Goal: Task Accomplishment & Management: Use online tool/utility

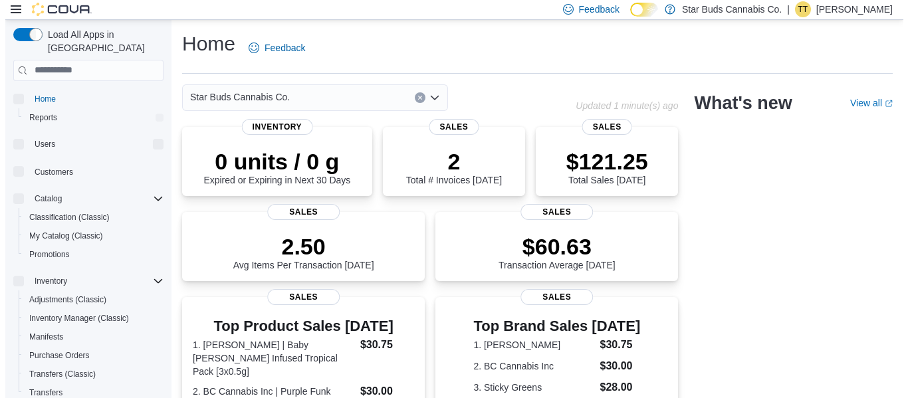
scroll to position [154, 0]
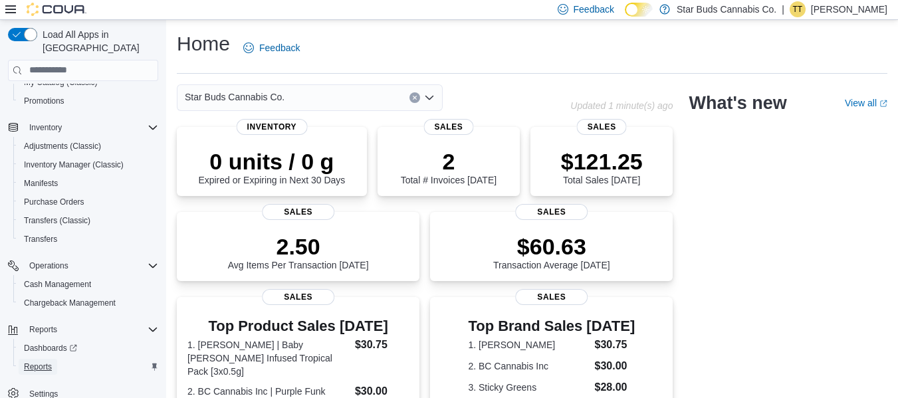
click at [47, 362] on span "Reports" at bounding box center [38, 367] width 28 height 11
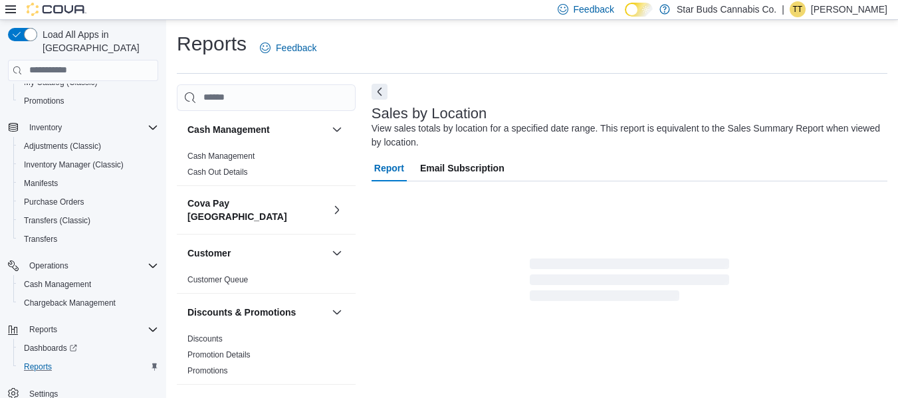
click at [379, 88] on button "Next" at bounding box center [380, 92] width 16 height 16
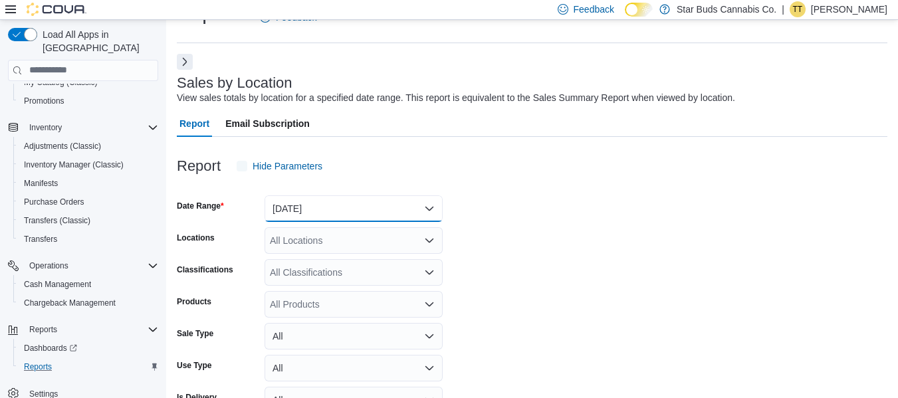
click at [307, 200] on button "Yesterday" at bounding box center [354, 209] width 178 height 27
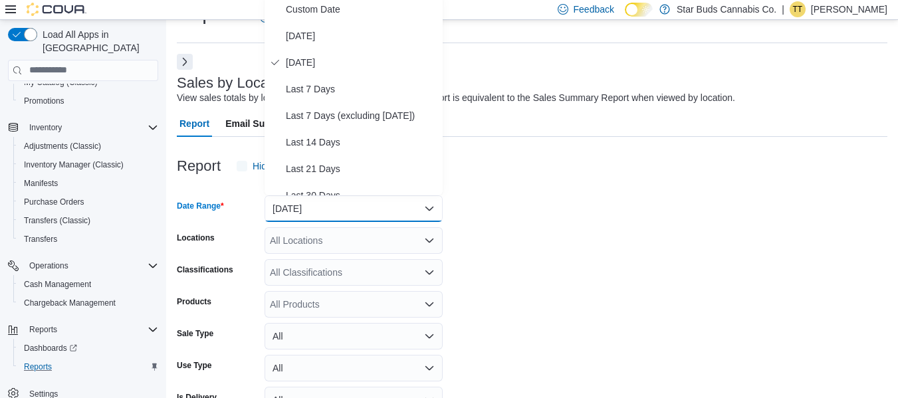
scroll to position [27, 0]
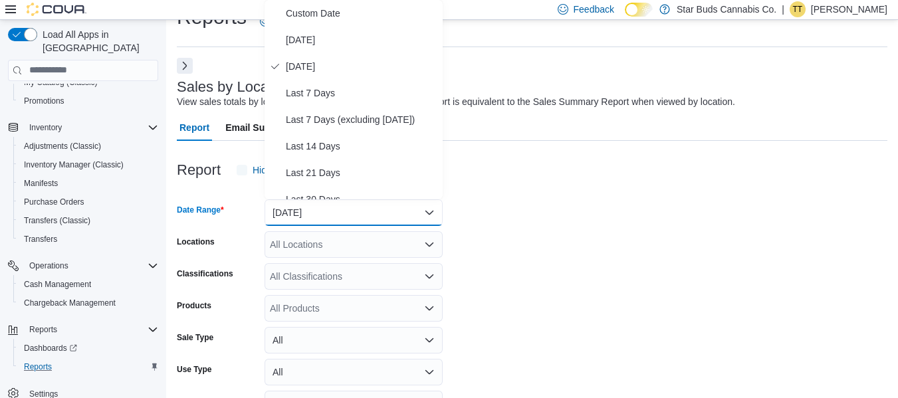
click at [321, 209] on button "Yesterday" at bounding box center [354, 212] width 178 height 27
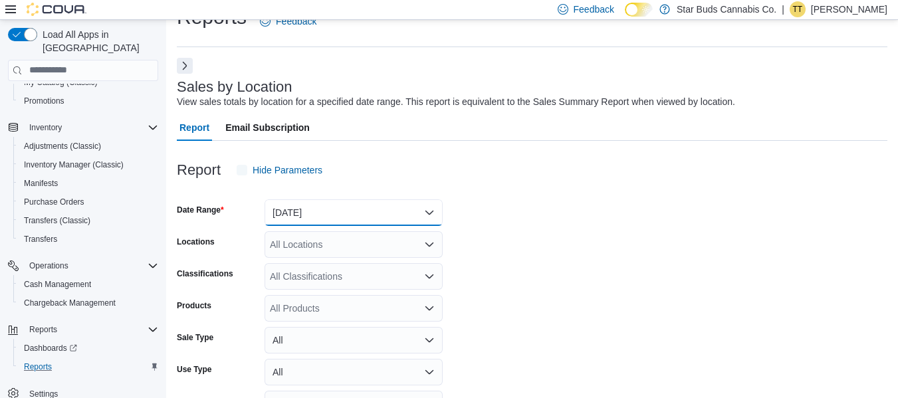
click at [321, 209] on button "Yesterday" at bounding box center [354, 212] width 178 height 27
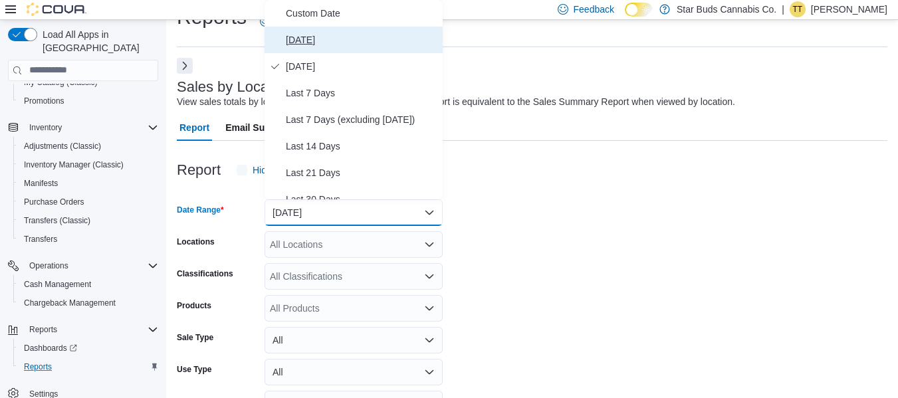
click at [313, 40] on span "Today" at bounding box center [362, 40] width 152 height 16
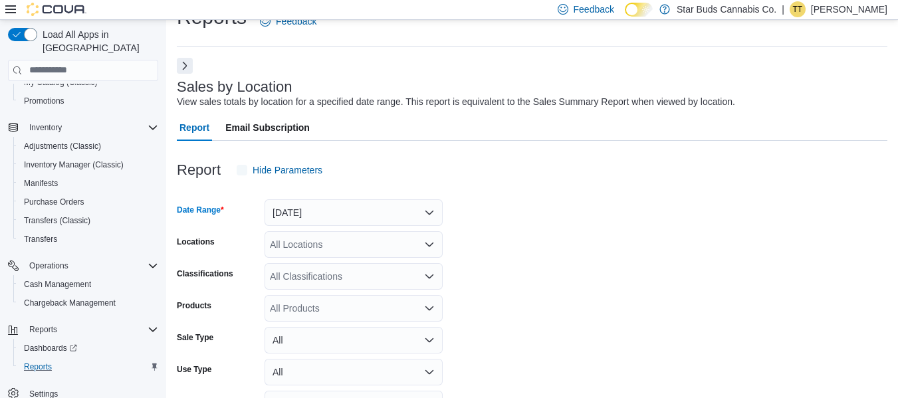
click at [317, 253] on div "All Locations" at bounding box center [354, 244] width 178 height 27
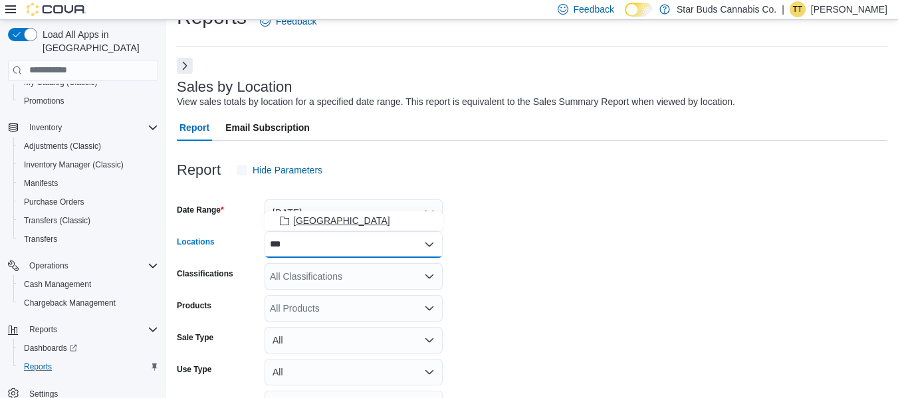
type input "***"
click at [317, 223] on span "Manitoba" at bounding box center [341, 220] width 97 height 13
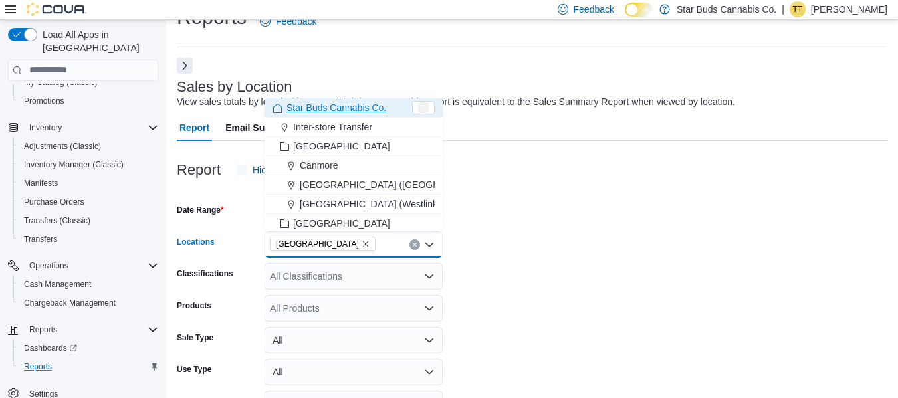
click at [568, 211] on form "Date Range Today Locations Manitoba Combo box. Selected. Manitoba. Press Backsp…" at bounding box center [532, 319] width 711 height 271
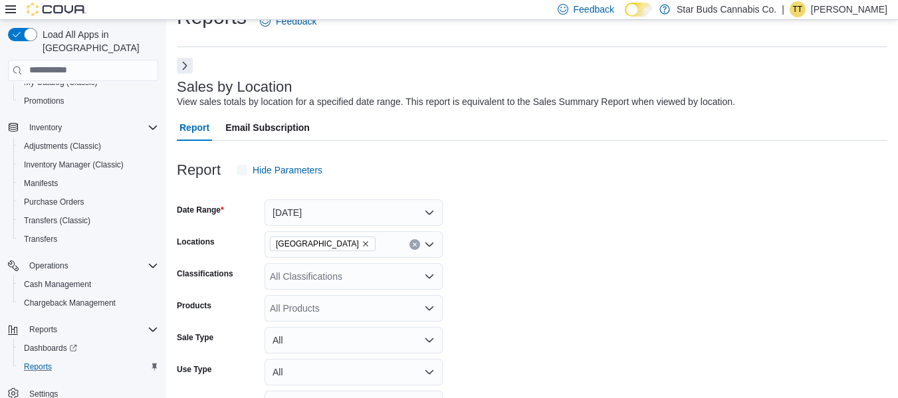
scroll to position [110, 0]
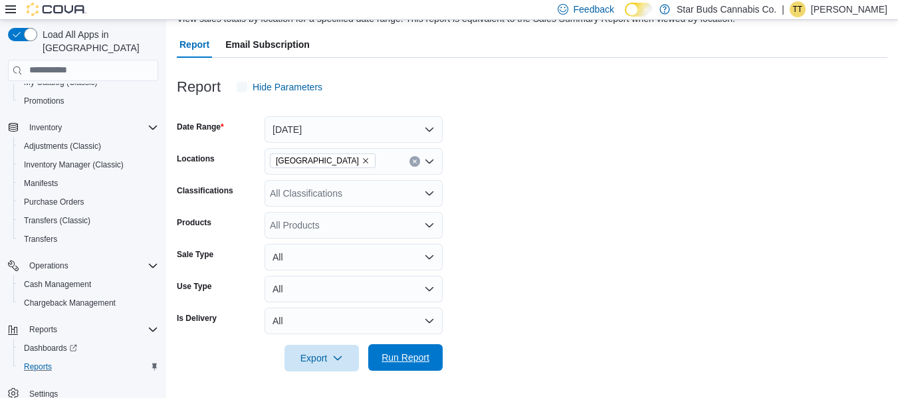
click at [406, 359] on span "Run Report" at bounding box center [406, 357] width 48 height 13
